Goal: Task Accomplishment & Management: Use online tool/utility

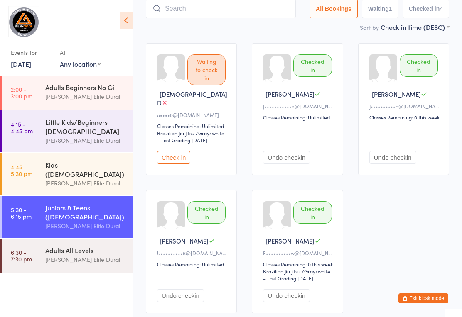
click at [140, 35] on ui-view "Juniors & Teens ([DEMOGRAPHIC_DATA]… Check-in [DATE] 5:30pm [PERSON_NAME] Elite…" at bounding box center [297, 138] width 329 height 365
click at [82, 263] on div "Adults All Levels [PERSON_NAME] Elite Dural" at bounding box center [88, 255] width 87 height 33
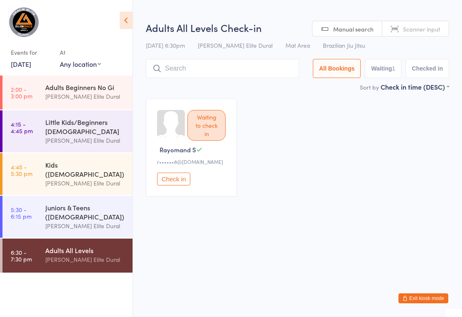
click at [215, 61] on input "search" at bounding box center [222, 68] width 153 height 19
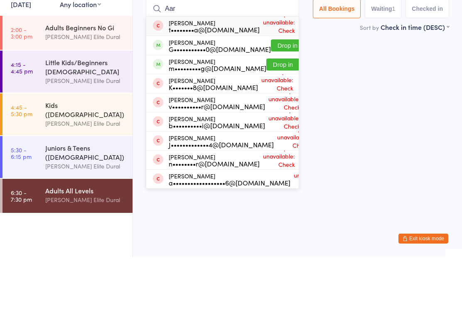
type input "Aar"
click at [268, 118] on button "Drop in" at bounding box center [282, 124] width 33 height 12
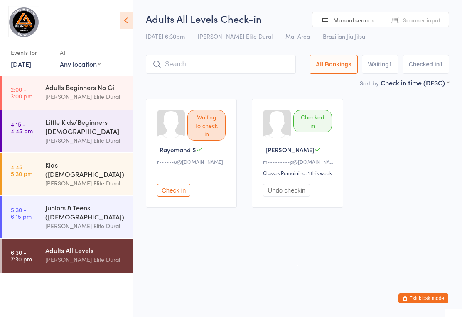
click at [55, 222] on div "[PERSON_NAME] Elite Dural" at bounding box center [85, 226] width 80 height 10
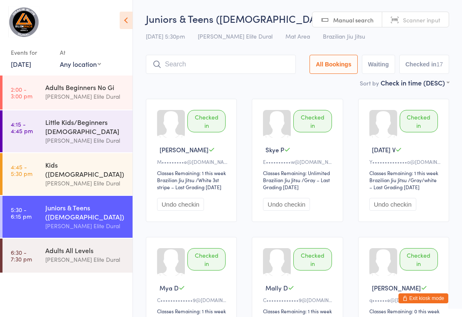
click at [84, 246] on div "Adults All Levels" at bounding box center [85, 250] width 80 height 9
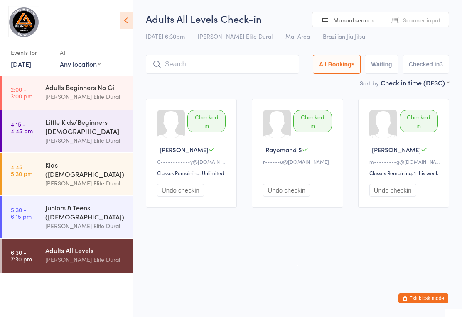
click at [44, 211] on link "5:30 - 6:15 pm Juniors & Teens ([DEMOGRAPHIC_DATA]) [PERSON_NAME] Elite Dural" at bounding box center [67, 217] width 130 height 42
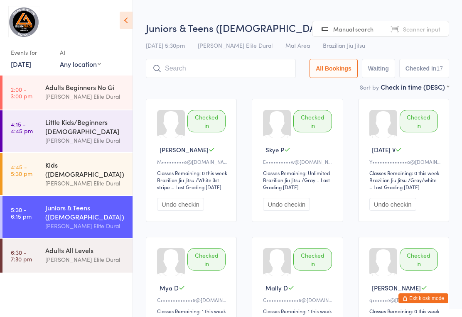
click at [44, 248] on link "6:30 - 7:30 pm Adults All Levels [PERSON_NAME] Elite Dural" at bounding box center [67, 256] width 130 height 34
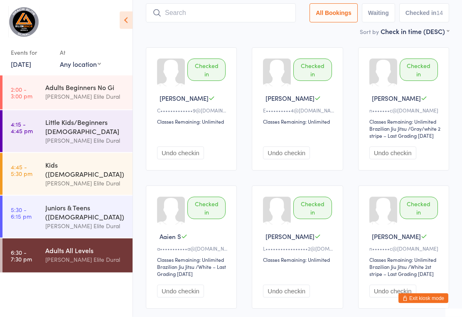
scroll to position [50, 0]
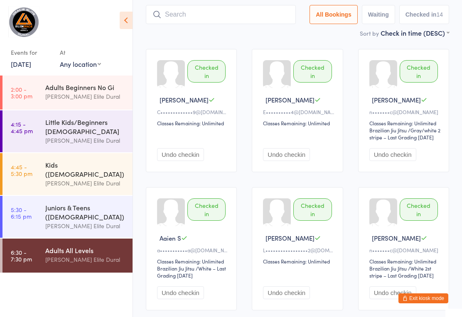
click at [247, 24] on input "search" at bounding box center [221, 14] width 150 height 19
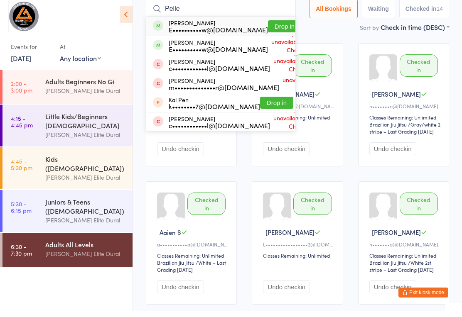
type input "Pelle"
click at [275, 26] on button "Drop in" at bounding box center [284, 32] width 33 height 12
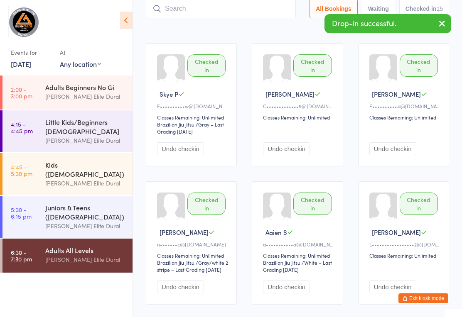
click at [256, 13] on input "search" at bounding box center [221, 8] width 150 height 19
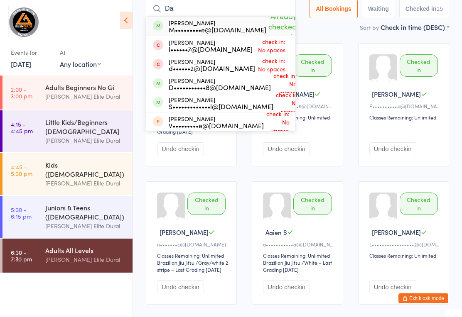
type input "D"
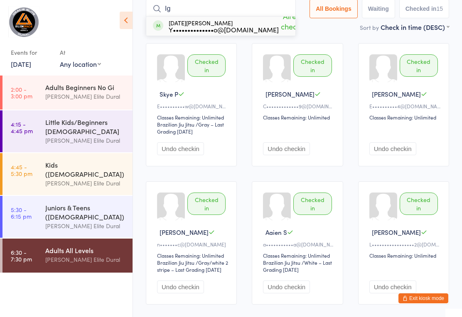
type input "I"
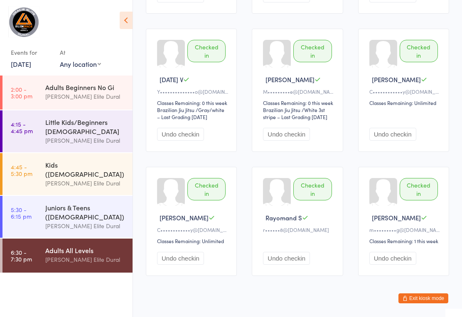
scroll to position [540, 0]
